Goal: Navigation & Orientation: Find specific page/section

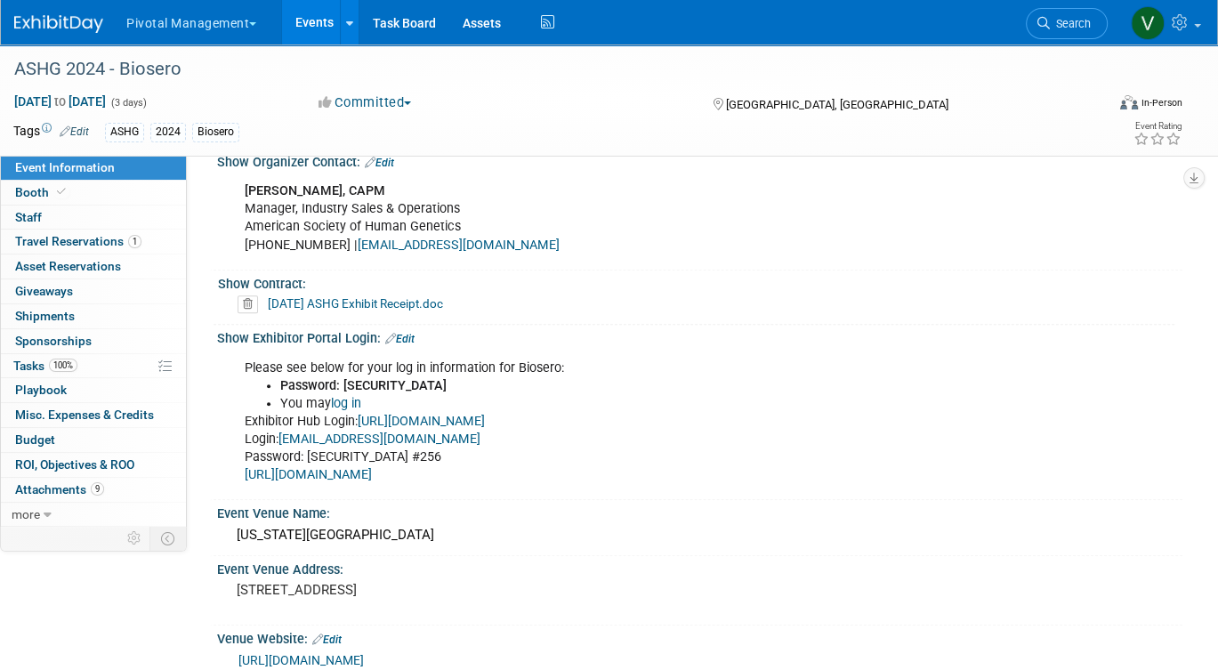
click at [307, 21] on link "Events" at bounding box center [314, 22] width 65 height 44
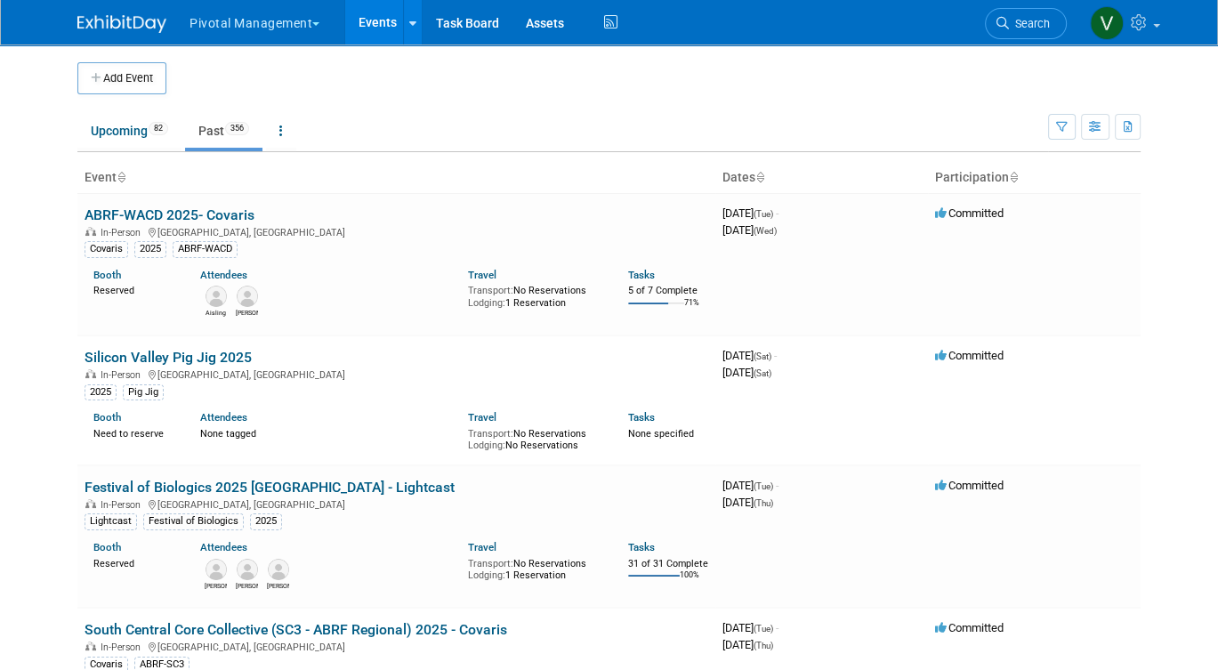
scroll to position [14141, 0]
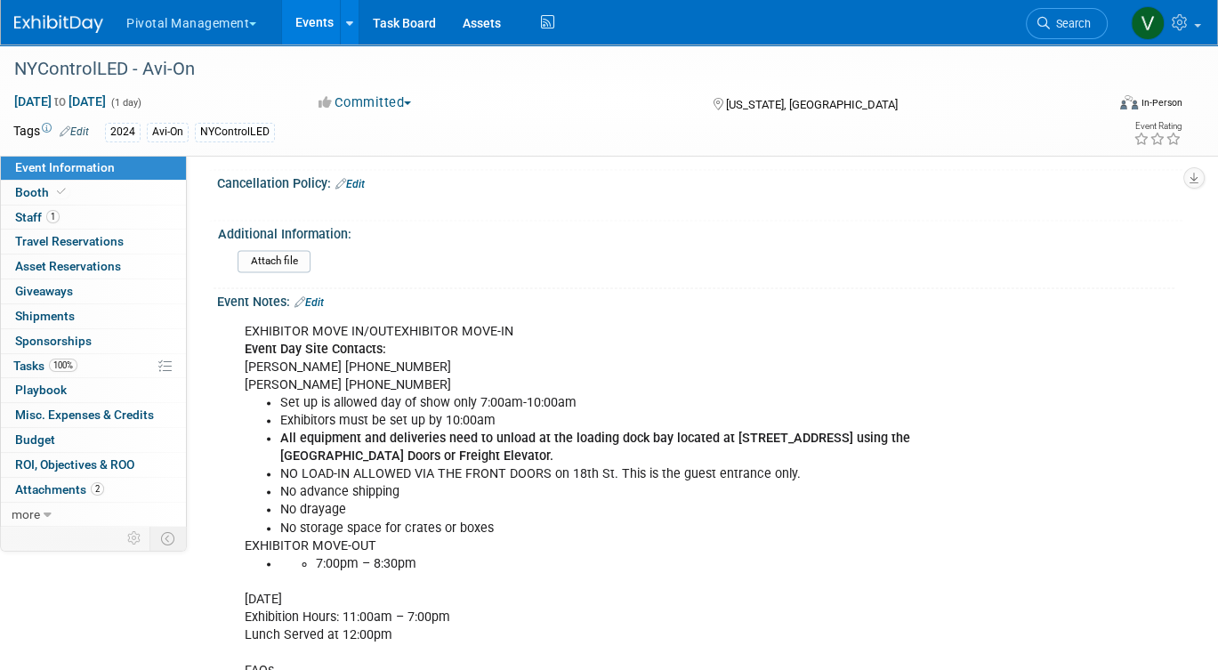
scroll to position [2085, 0]
